Goal: Use online tool/utility: Utilize a website feature to perform a specific function

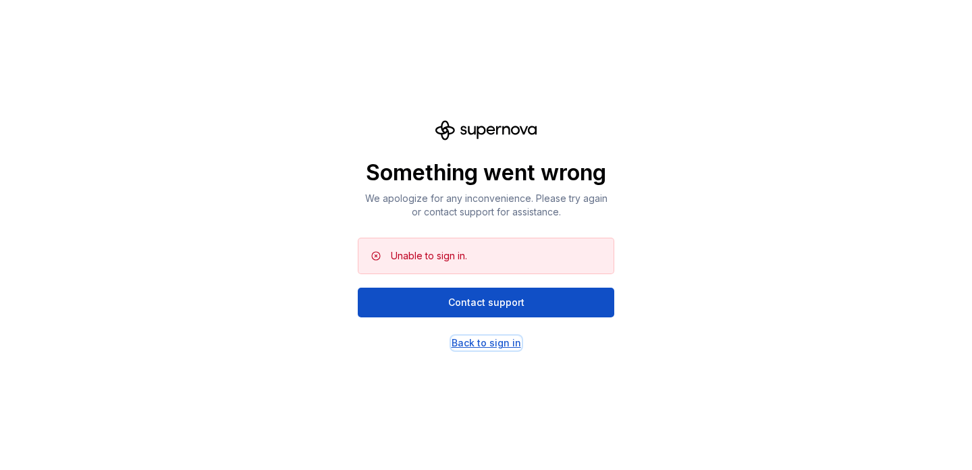
click at [471, 343] on div "Back to sign in" at bounding box center [487, 343] width 70 height 14
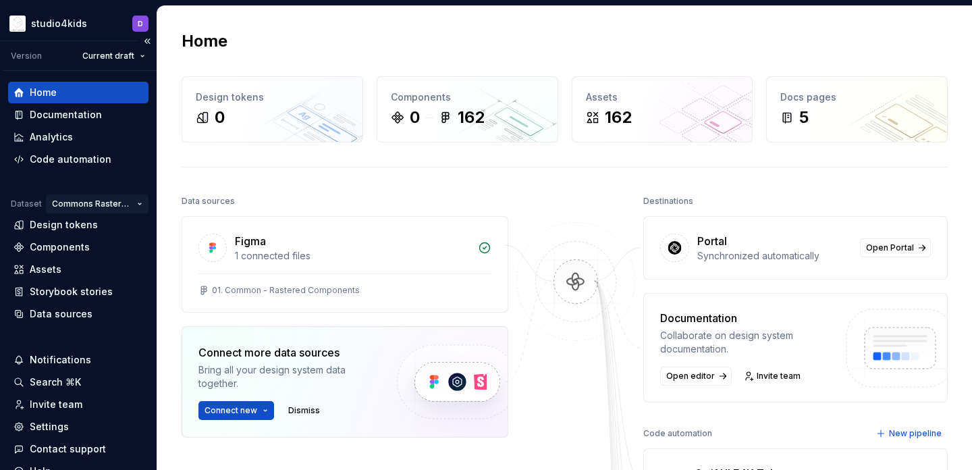
click at [107, 206] on html "studio4kids D Version Current draft Home Documentation Analytics Code automatio…" at bounding box center [486, 235] width 972 height 470
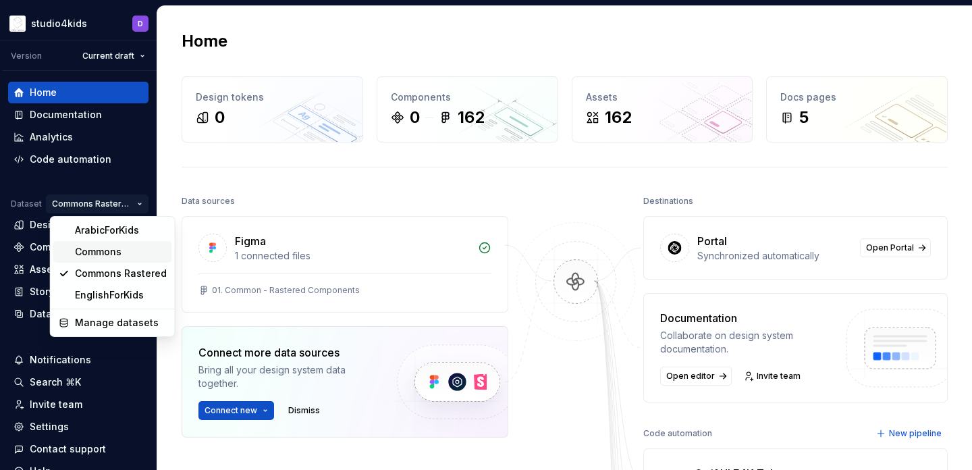
click at [107, 247] on div "Commons" at bounding box center [121, 252] width 92 height 14
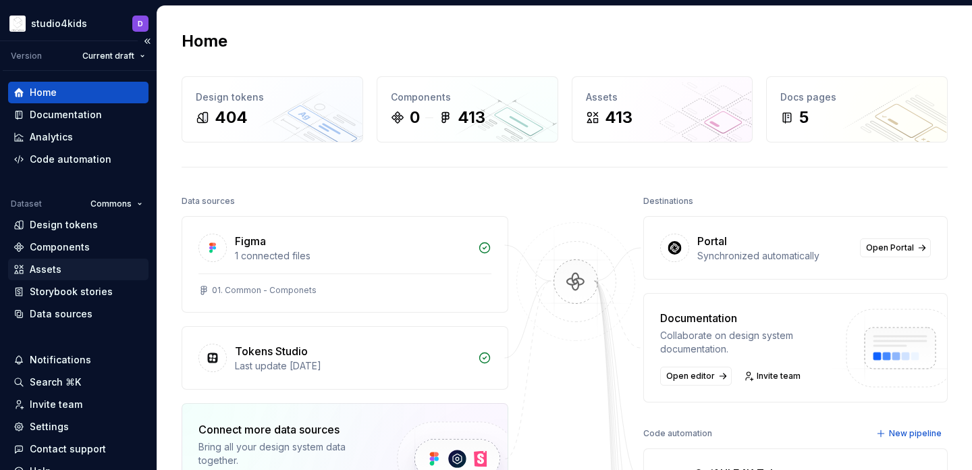
click at [91, 263] on div "Assets" at bounding box center [79, 270] width 130 height 14
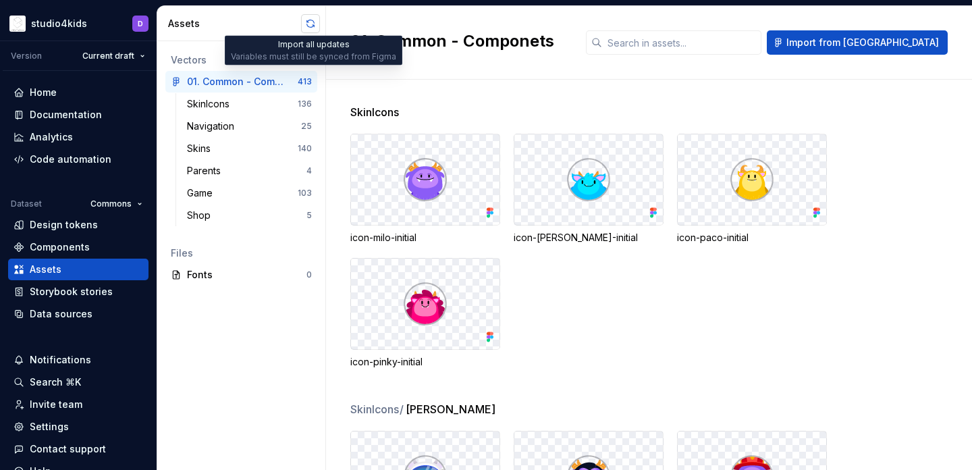
click at [306, 27] on button "button" at bounding box center [310, 23] width 19 height 19
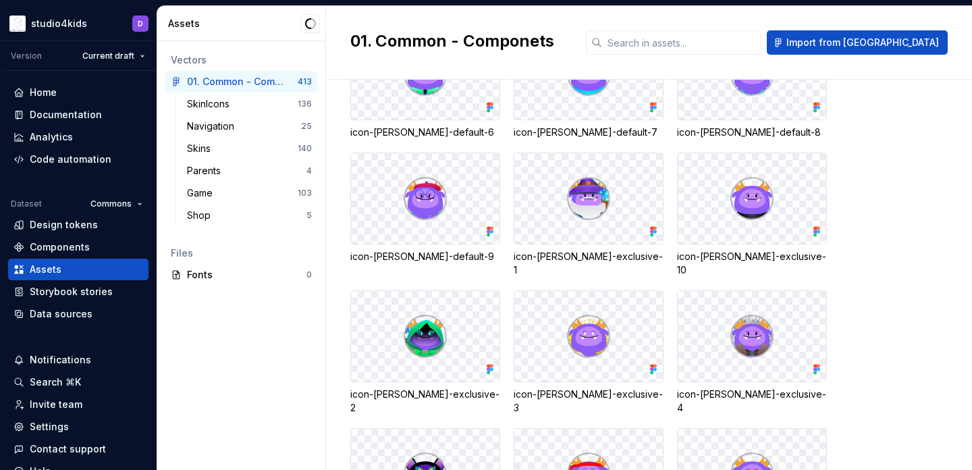
scroll to position [716, 0]
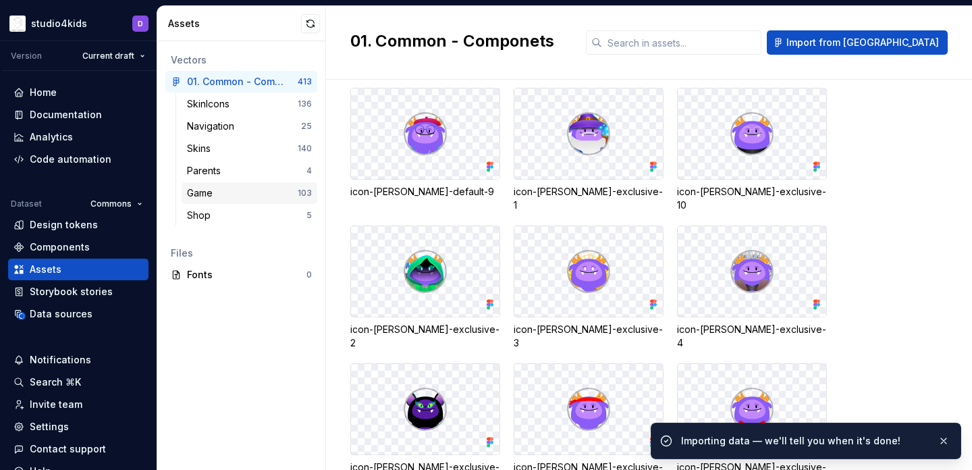
click at [255, 193] on div "Game" at bounding box center [242, 193] width 111 height 14
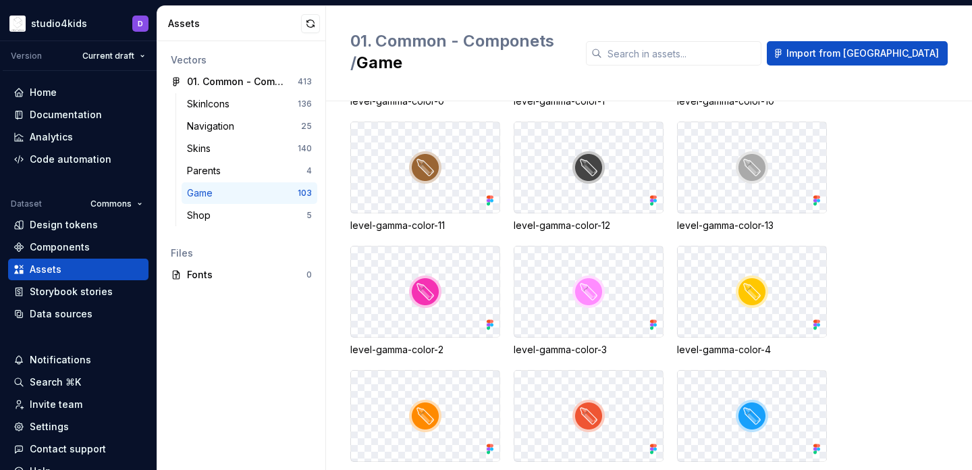
scroll to position [406, 0]
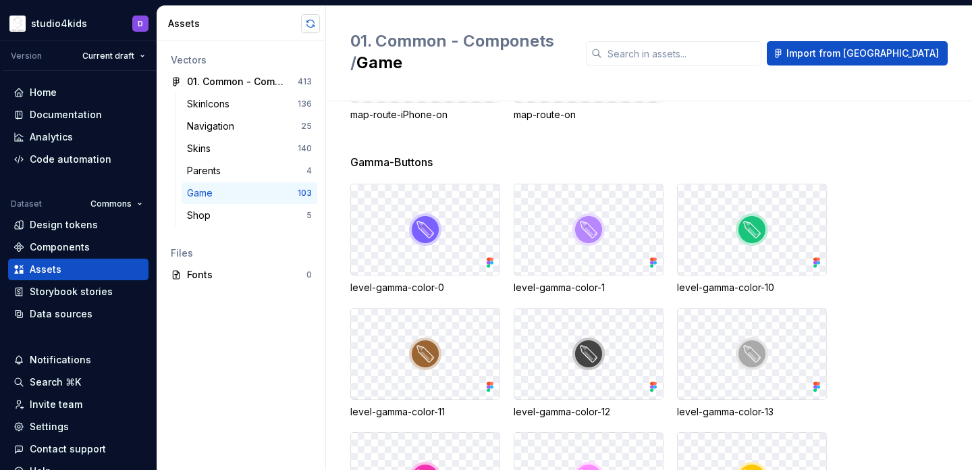
click at [309, 19] on button "button" at bounding box center [310, 23] width 19 height 19
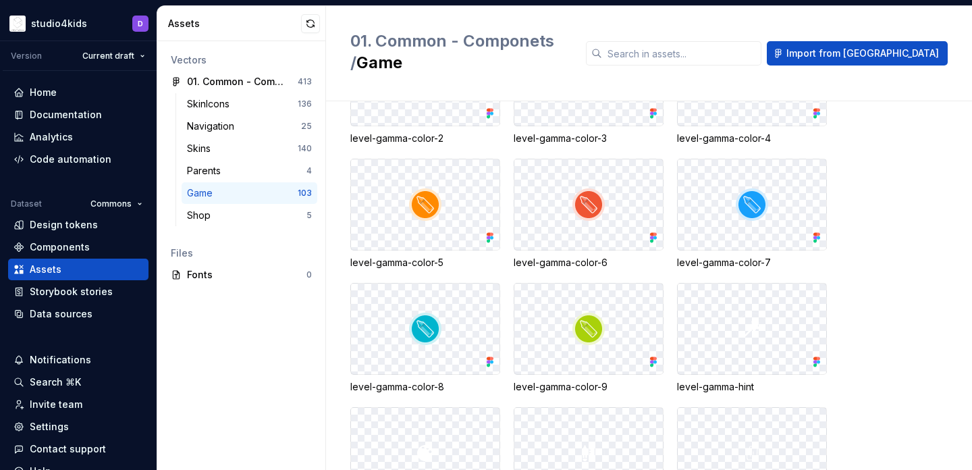
scroll to position [818, 0]
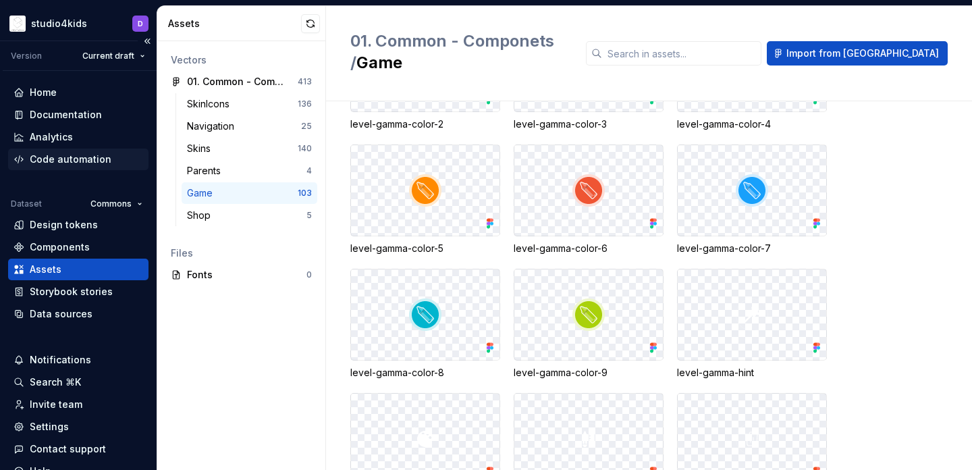
click at [78, 156] on div "Code automation" at bounding box center [71, 160] width 82 height 14
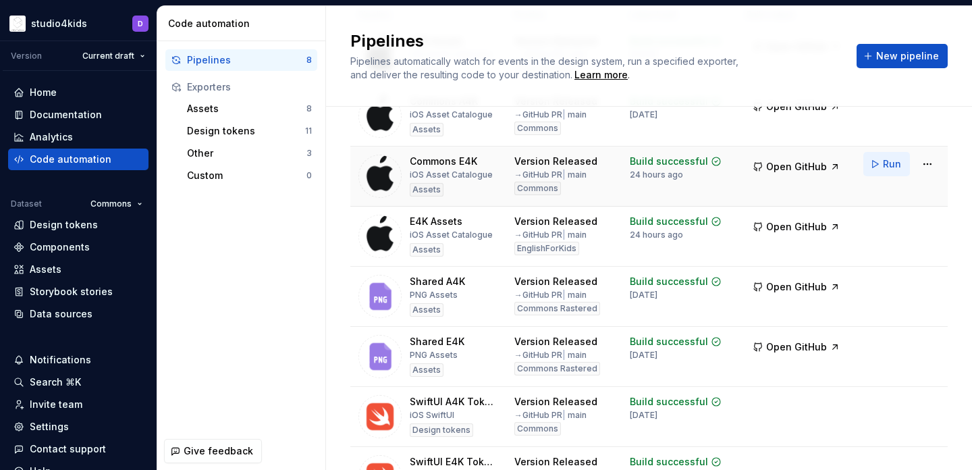
scroll to position [39, 0]
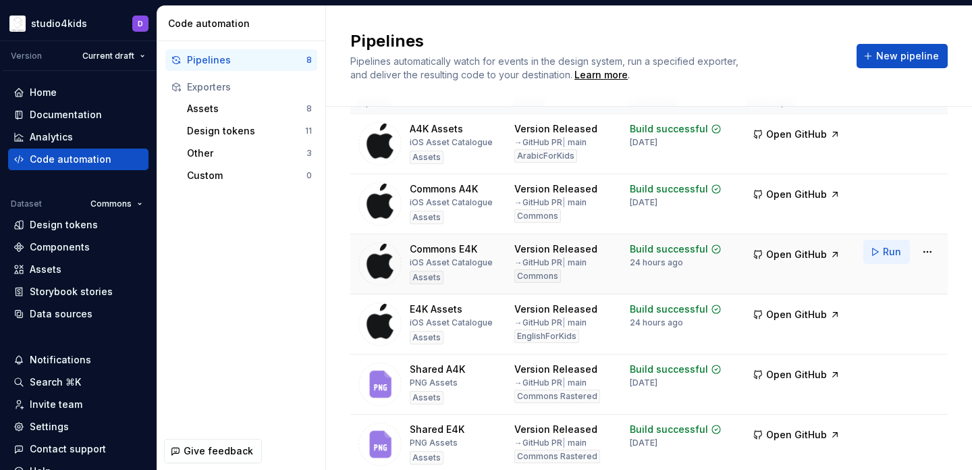
click at [890, 251] on span "Run" at bounding box center [892, 252] width 18 height 14
click at [784, 255] on span "Open GitHub" at bounding box center [796, 255] width 61 height 14
click at [882, 199] on button "Run" at bounding box center [887, 192] width 47 height 24
click at [785, 190] on span "Open GitHub" at bounding box center [796, 195] width 61 height 14
